Goal: Task Accomplishment & Management: Manage account settings

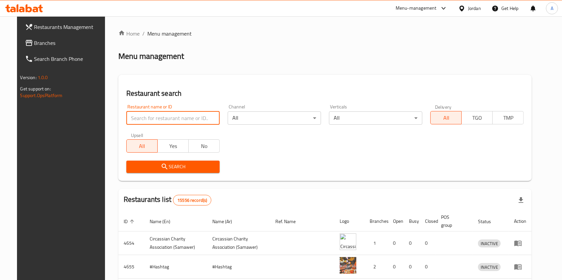
click at [168, 119] on input "search" at bounding box center [172, 118] width 93 height 13
type input "ي"
type input "drp"
click button "Search" at bounding box center [172, 167] width 93 height 12
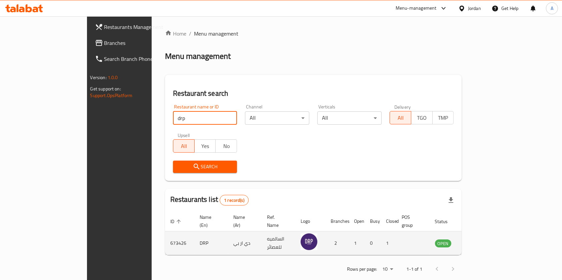
click at [478, 239] on icon "enhanced table" at bounding box center [474, 243] width 8 height 8
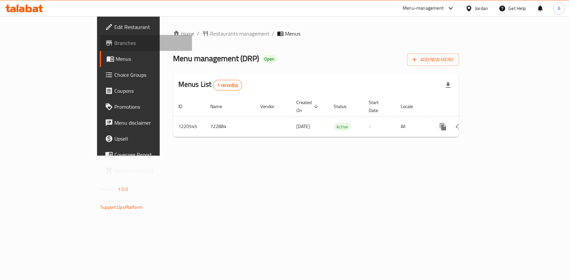
click at [114, 46] on span "Branches" at bounding box center [150, 43] width 72 height 8
